Goal: Task Accomplishment & Management: Complete application form

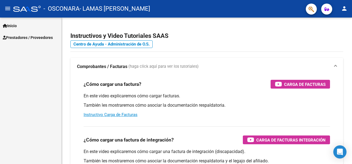
drag, startPoint x: 20, startPoint y: 30, endPoint x: 22, endPoint y: 34, distance: 4.2
click at [20, 30] on link "Inicio" at bounding box center [30, 26] width 61 height 12
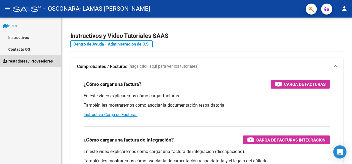
click at [31, 60] on span "Prestadores / Proveedores" at bounding box center [28, 61] width 50 height 6
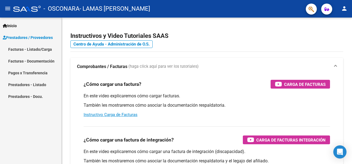
click at [28, 49] on link "Facturas - Listado/Carga" at bounding box center [30, 49] width 61 height 12
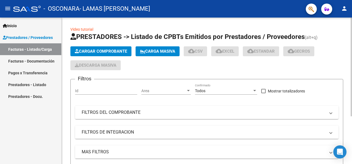
click at [108, 52] on span "Cargar Comprobante" at bounding box center [101, 51] width 52 height 5
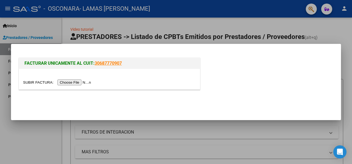
click at [85, 80] on input "file" at bounding box center [57, 83] width 69 height 6
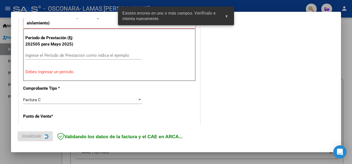
scroll to position [154, 0]
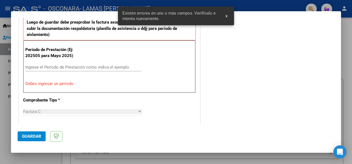
click at [70, 69] on div "Ingrese el Período de Prestación como indica el ejemplo" at bounding box center [83, 67] width 116 height 8
click at [67, 66] on input "Ingrese el Período de Prestación como indica el ejemplo" at bounding box center [83, 67] width 116 height 5
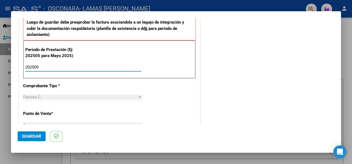
type input "202509"
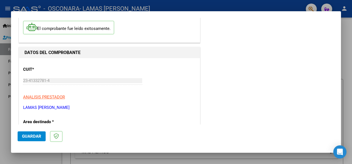
scroll to position [0, 0]
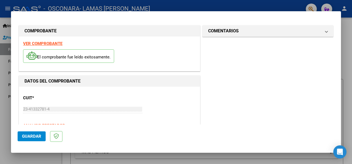
click at [151, 57] on div "El comprobante fue leído exitosamente." at bounding box center [109, 57] width 172 height 20
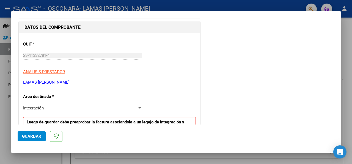
scroll to position [110, 0]
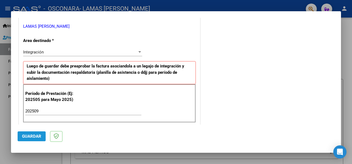
click at [32, 138] on span "Guardar" at bounding box center [31, 136] width 19 height 5
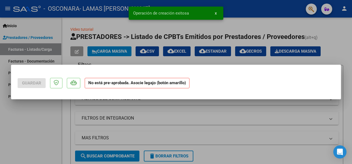
scroll to position [0, 0]
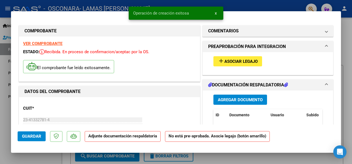
click at [248, 60] on span "Asociar Legajo" at bounding box center [240, 61] width 33 height 5
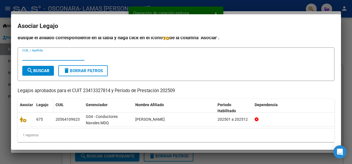
scroll to position [5, 0]
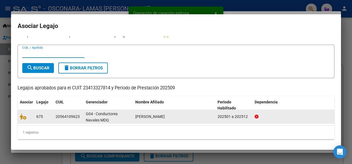
click at [28, 116] on div at bounding box center [26, 117] width 12 height 6
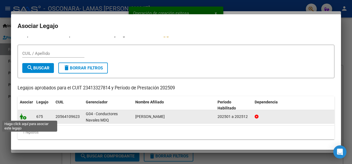
click at [26, 116] on span at bounding box center [24, 117] width 8 height 4
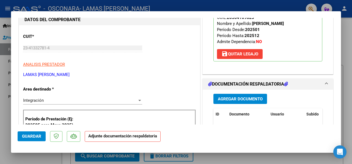
scroll to position [82, 0]
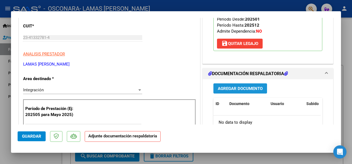
click at [249, 87] on span "Agregar Documento" at bounding box center [240, 88] width 45 height 5
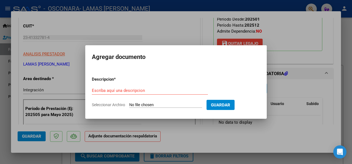
click at [132, 88] on div "Escriba aquí una descripcion" at bounding box center [150, 91] width 116 height 8
click at [132, 90] on input "Escriba aquí una descripcion" at bounding box center [150, 90] width 116 height 5
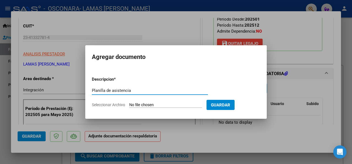
type input "Planilla de asistencia"
click at [168, 104] on input "Seleccionar Archivo" at bounding box center [165, 105] width 73 height 5
type input "C:\fakepath\Planilla [PERSON_NAME] septiembre.jpg"
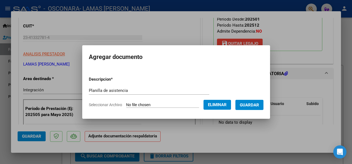
click at [254, 105] on span "Guardar" at bounding box center [248, 105] width 19 height 5
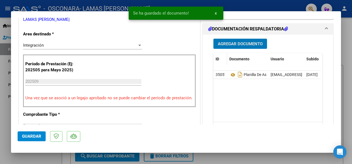
scroll to position [137, 0]
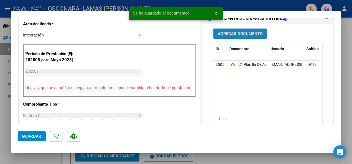
click at [224, 31] on span "Agregar Documento" at bounding box center [240, 33] width 45 height 5
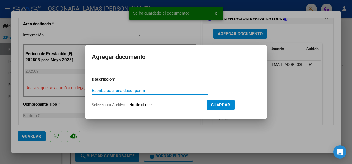
click at [130, 90] on input "Escriba aquí una descripcion" at bounding box center [150, 90] width 116 height 5
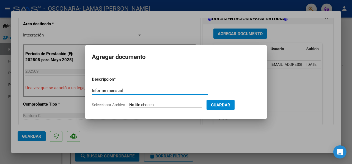
type input "Informe mensual"
click at [179, 103] on input "Seleccionar Archivo" at bounding box center [165, 105] width 73 height 5
type input "C:\fakepath\INFORME MENSUAL_ [PERSON_NAME] (1).pdf"
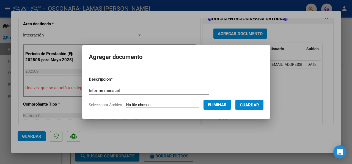
click at [262, 110] on form "Descripcion * Informe mensual Escriba aquí una descripcion Seleccionar Archivo …" at bounding box center [176, 92] width 174 height 40
click at [259, 106] on span "Guardar" at bounding box center [248, 105] width 19 height 5
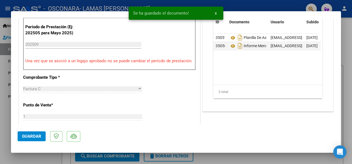
scroll to position [165, 0]
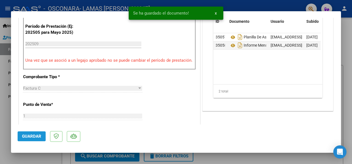
click at [26, 136] on span "Guardar" at bounding box center [31, 136] width 19 height 5
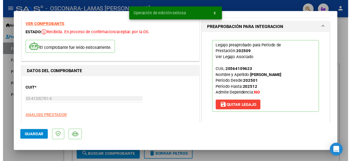
scroll to position [0, 0]
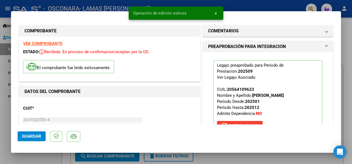
click at [351, 23] on div at bounding box center [176, 82] width 352 height 164
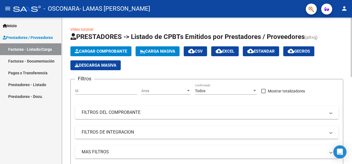
click at [79, 154] on mat-expansion-panel-header "MAS FILTROS" at bounding box center [206, 152] width 263 height 13
